Goal: Navigation & Orientation: Find specific page/section

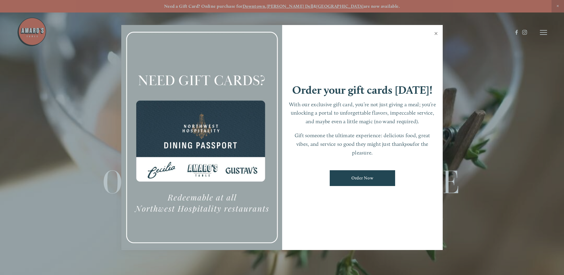
click at [439, 33] on link "Close" at bounding box center [437, 34] width 12 height 17
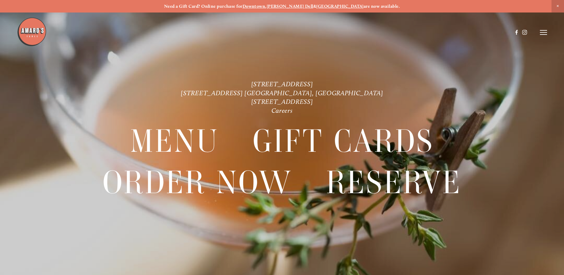
click at [547, 32] on line at bounding box center [543, 32] width 7 height 0
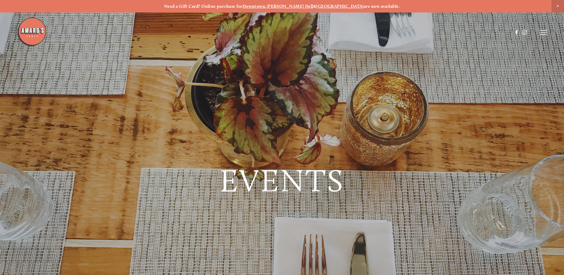
click at [540, 32] on line at bounding box center [543, 32] width 7 height 0
click at [462, 31] on span "Visit" at bounding box center [464, 32] width 10 height 6
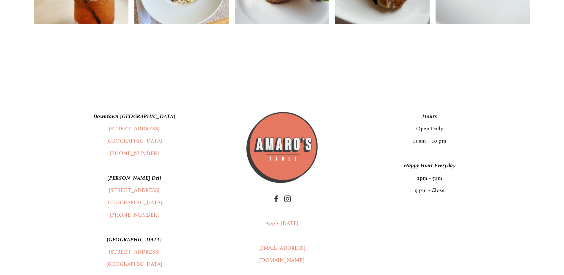
scroll to position [1602, 0]
